Goal: Check status: Check status

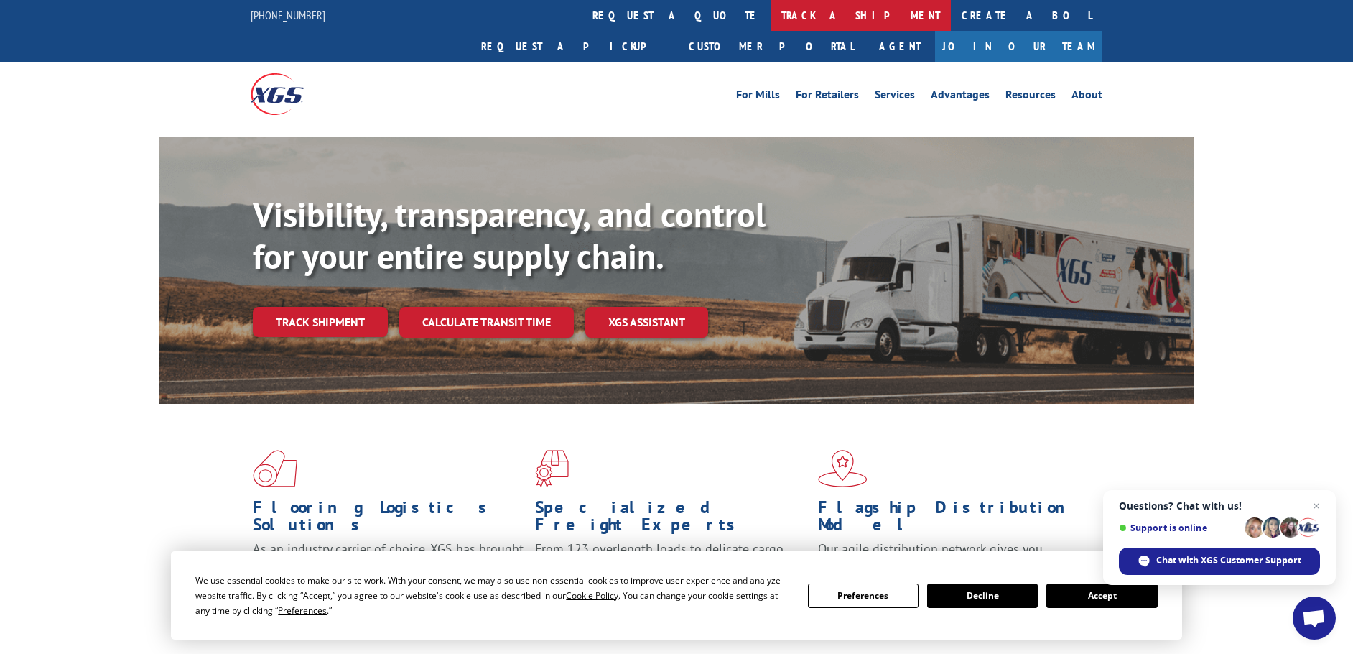
click at [771, 16] on link "track a shipment" at bounding box center [861, 15] width 180 height 31
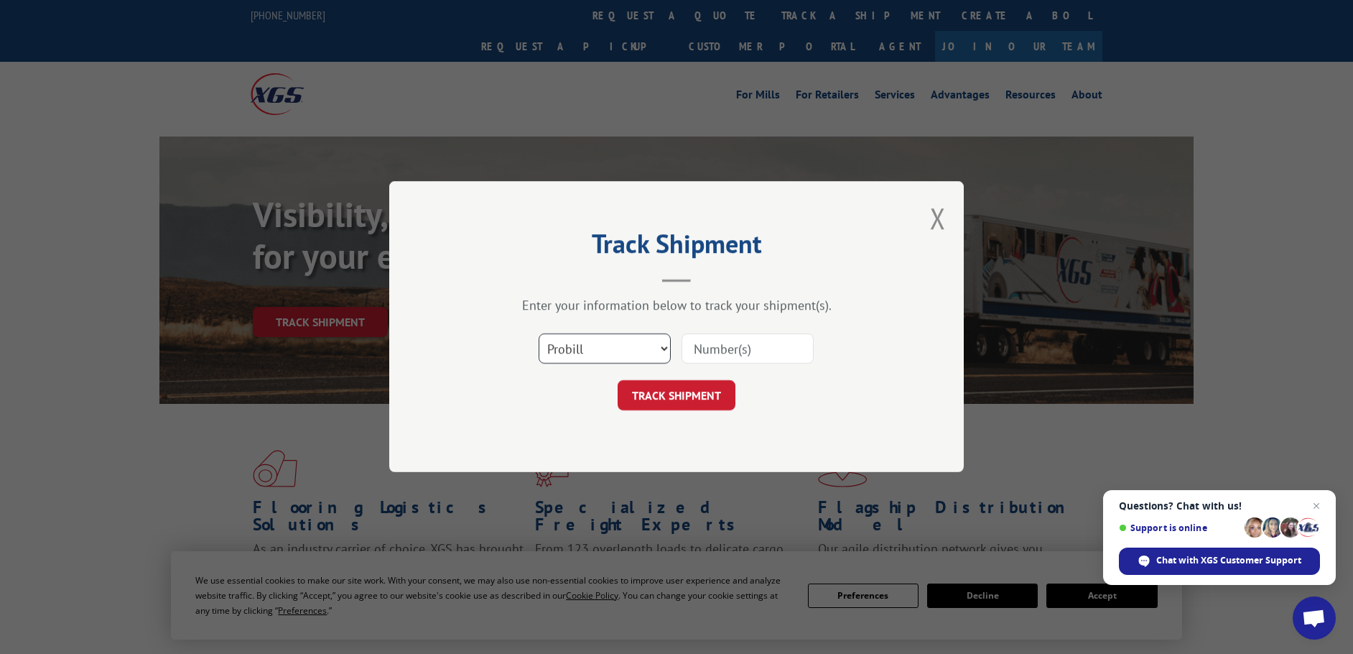
click at [643, 356] on select "Select category... Probill BOL PO" at bounding box center [605, 349] width 132 height 30
select select "bol"
click at [539, 334] on select "Select category... Probill BOL PO" at bounding box center [605, 349] width 132 height 30
click at [711, 353] on input at bounding box center [748, 349] width 132 height 30
paste input "451047"
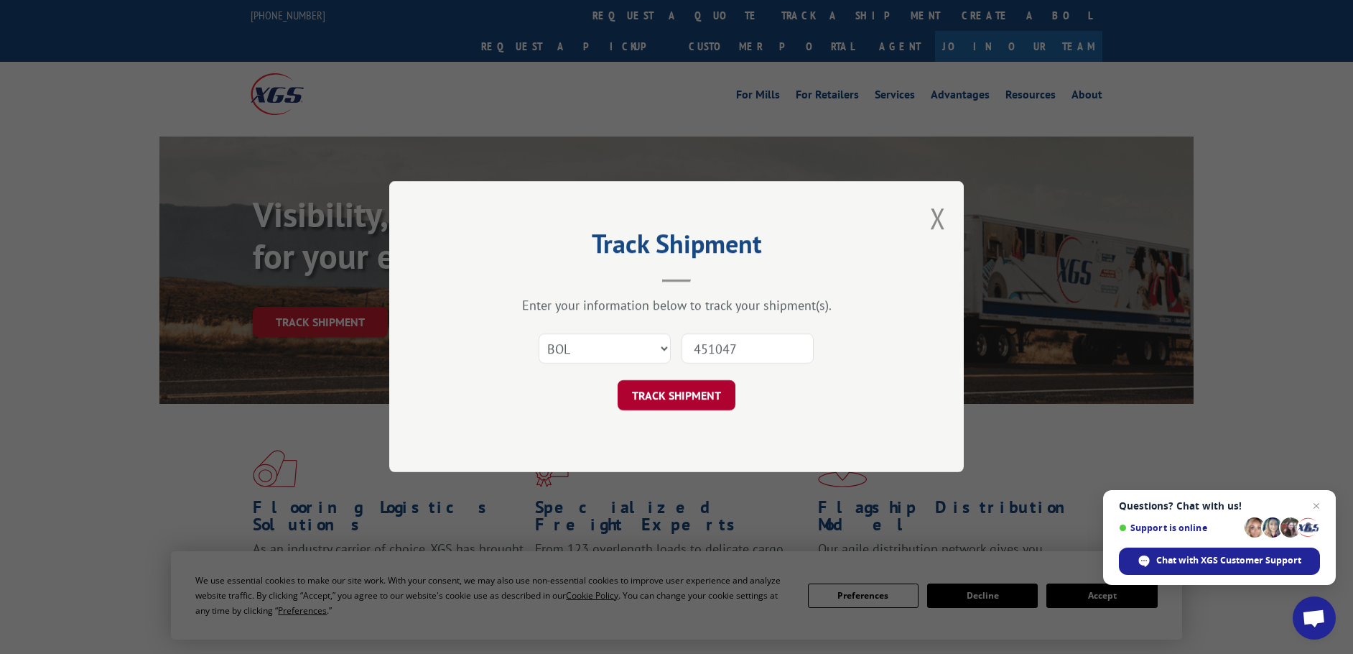
type input "451047"
click at [719, 399] on button "TRACK SHIPMENT" at bounding box center [677, 396] width 118 height 30
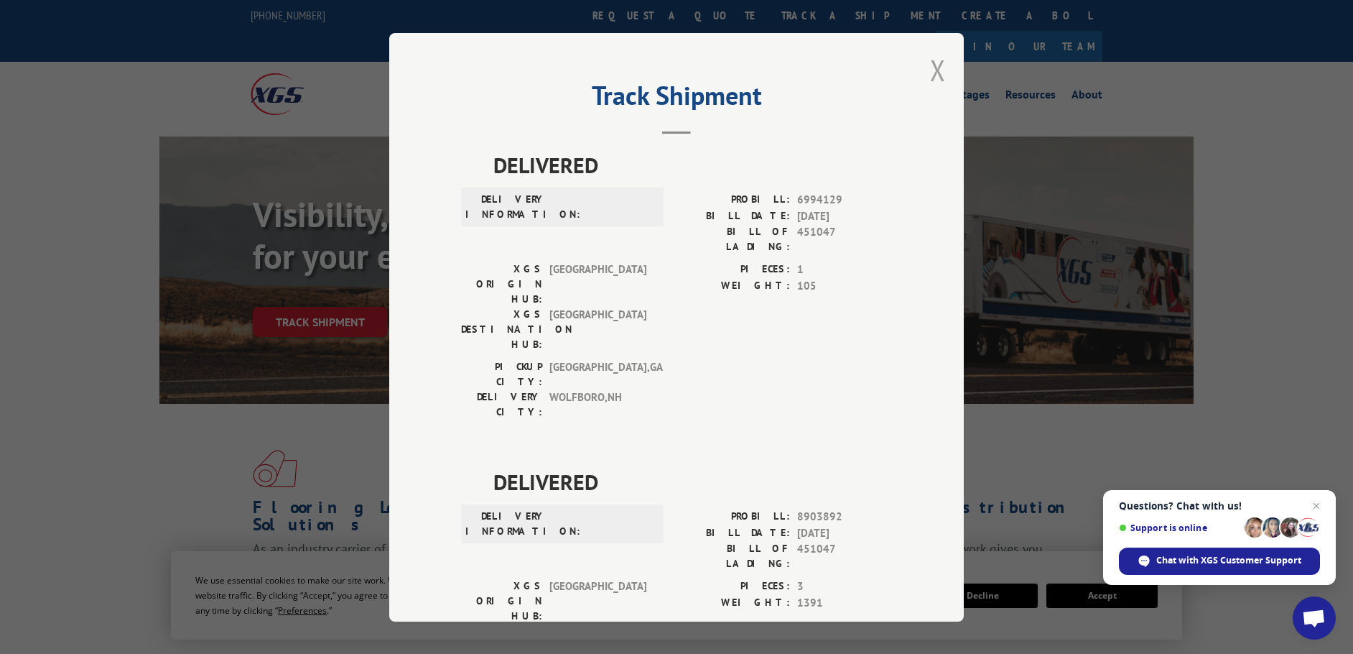
click at [931, 78] on button "Close modal" at bounding box center [938, 70] width 16 height 38
